Goal: Transaction & Acquisition: Purchase product/service

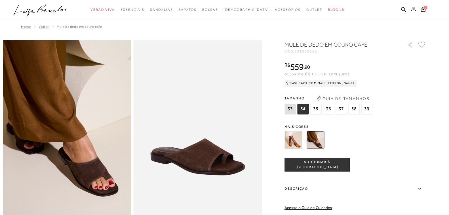
click at [342, 108] on span "37" at bounding box center [341, 109] width 11 height 11
click at [320, 164] on span "ADICIONAR À [GEOGRAPHIC_DATA]" at bounding box center [317, 165] width 65 height 10
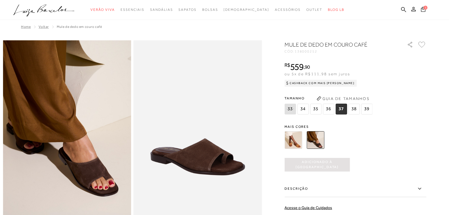
click at [422, 8] on icon at bounding box center [423, 9] width 5 height 5
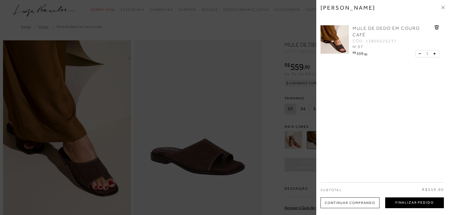
click at [408, 202] on button "Finalizar Pedido" at bounding box center [415, 202] width 59 height 11
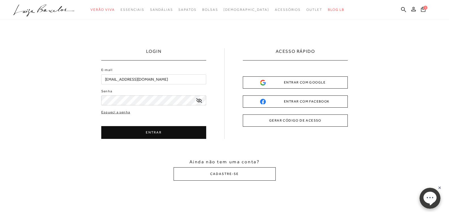
click at [311, 82] on div "ENTRAR COM GOOGLE" at bounding box center [295, 82] width 70 height 6
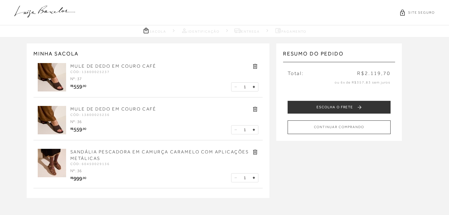
click at [256, 152] on icon at bounding box center [255, 152] width 7 height 7
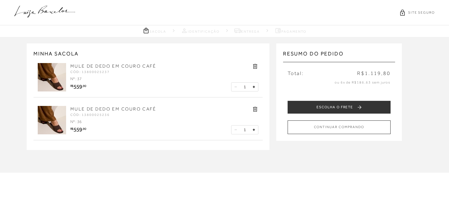
click at [256, 108] on icon at bounding box center [255, 109] width 7 height 7
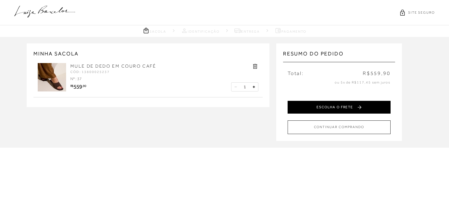
click at [331, 106] on button "ESCOLHA O FRETE" at bounding box center [339, 107] width 103 height 13
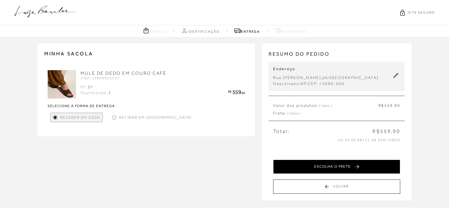
click at [337, 165] on button "ESCOLHA O FRETE" at bounding box center [336, 167] width 127 height 14
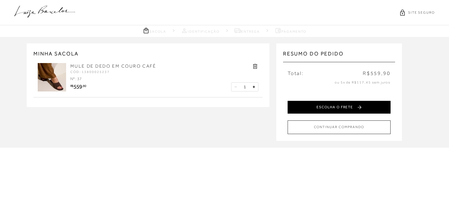
click at [338, 106] on button "ESCOLHA O FRETE" at bounding box center [339, 107] width 103 height 13
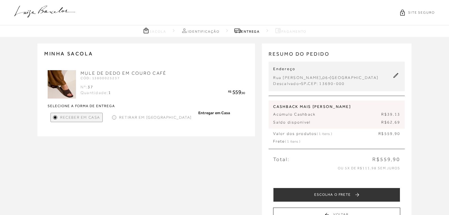
click at [114, 117] on div at bounding box center [114, 117] width 3 height 3
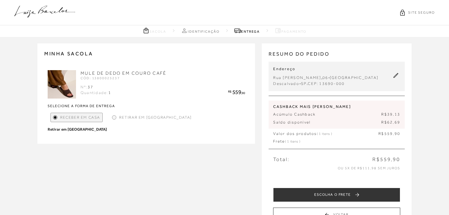
click at [113, 116] on div at bounding box center [114, 117] width 3 height 3
click at [144, 116] on span "Retirar em [GEOGRAPHIC_DATA]" at bounding box center [155, 117] width 73 height 6
